Goal: Navigation & Orientation: Find specific page/section

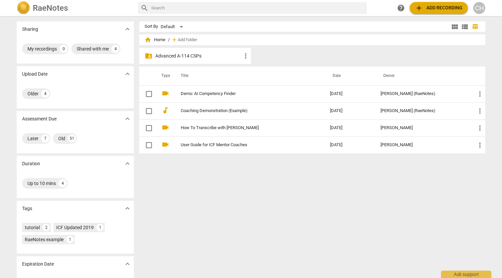
click at [186, 57] on p "Advanced A-114 CSPs" at bounding box center [198, 56] width 86 height 7
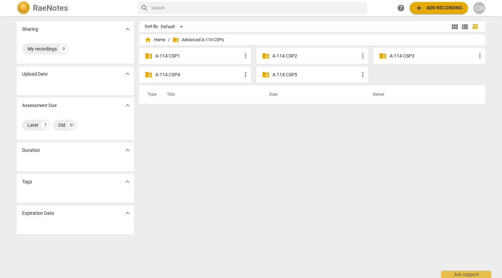
click at [206, 78] on div "folder_shared A-114 CSP4 more_vert" at bounding box center [195, 75] width 112 height 16
click at [169, 79] on div "folder_shared A-114 CSP4 more_vert" at bounding box center [195, 75] width 112 height 16
click at [168, 77] on p "A-114 CSP4" at bounding box center [198, 74] width 86 height 7
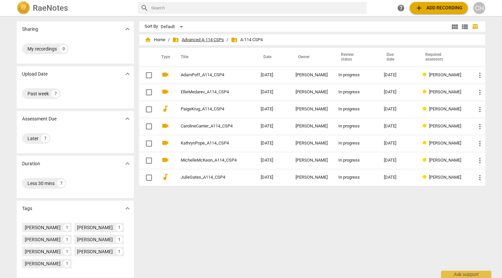
click at [190, 38] on span "folder_shared Advanced A-114 CSPs" at bounding box center [198, 39] width 52 height 7
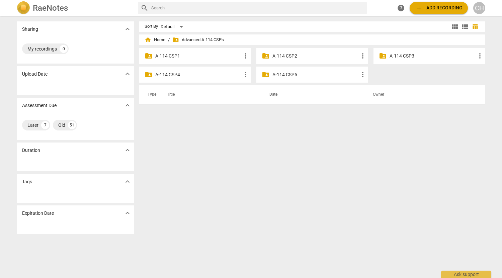
click at [290, 73] on p "A-114 CSP5" at bounding box center [315, 74] width 86 height 7
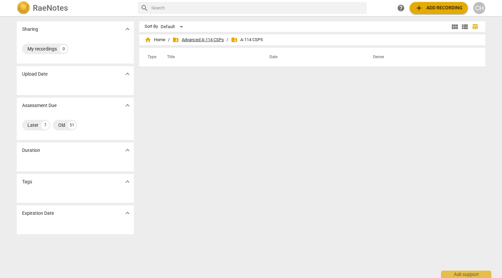
click at [204, 39] on span "folder_shared Advanced A-114 CSPs" at bounding box center [198, 39] width 52 height 7
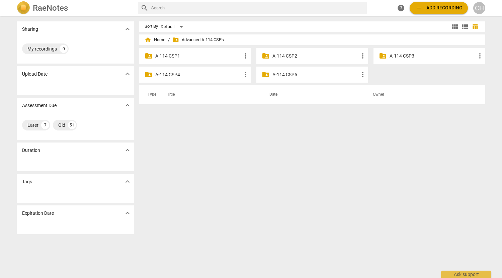
click at [403, 53] on p "A-114 CSP3" at bounding box center [433, 56] width 86 height 7
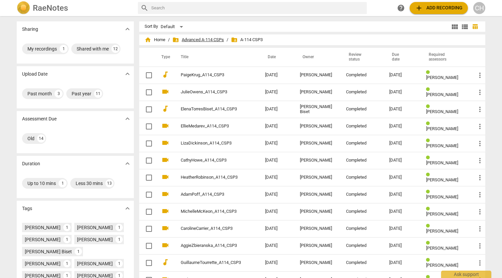
click at [187, 40] on span "folder_shared Advanced A-114 CSPs" at bounding box center [198, 39] width 52 height 7
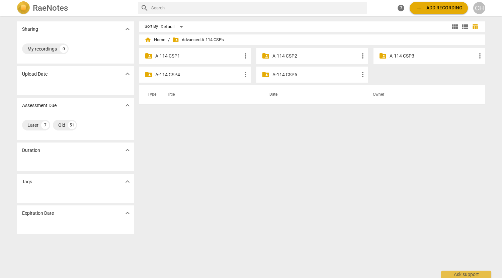
click at [165, 75] on p "A-114 CSP4" at bounding box center [198, 74] width 86 height 7
